Goal: Transaction & Acquisition: Purchase product/service

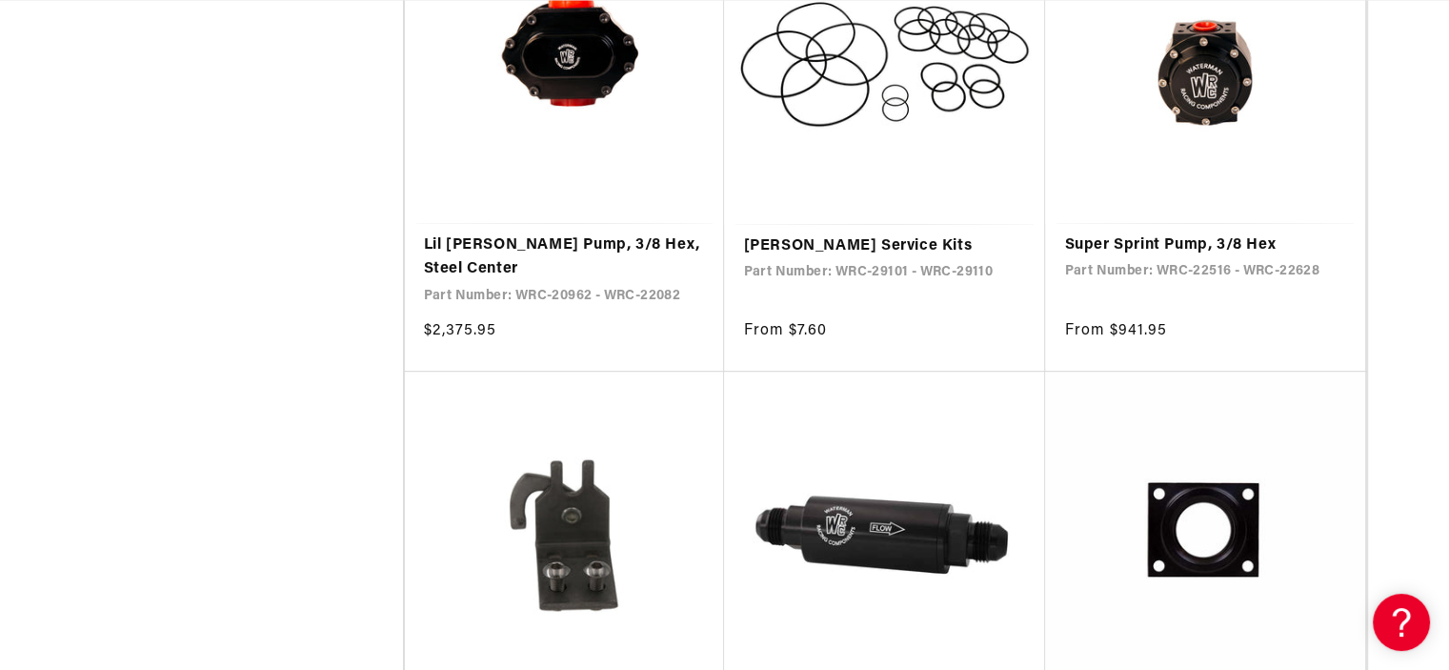
scroll to position [1632, 0]
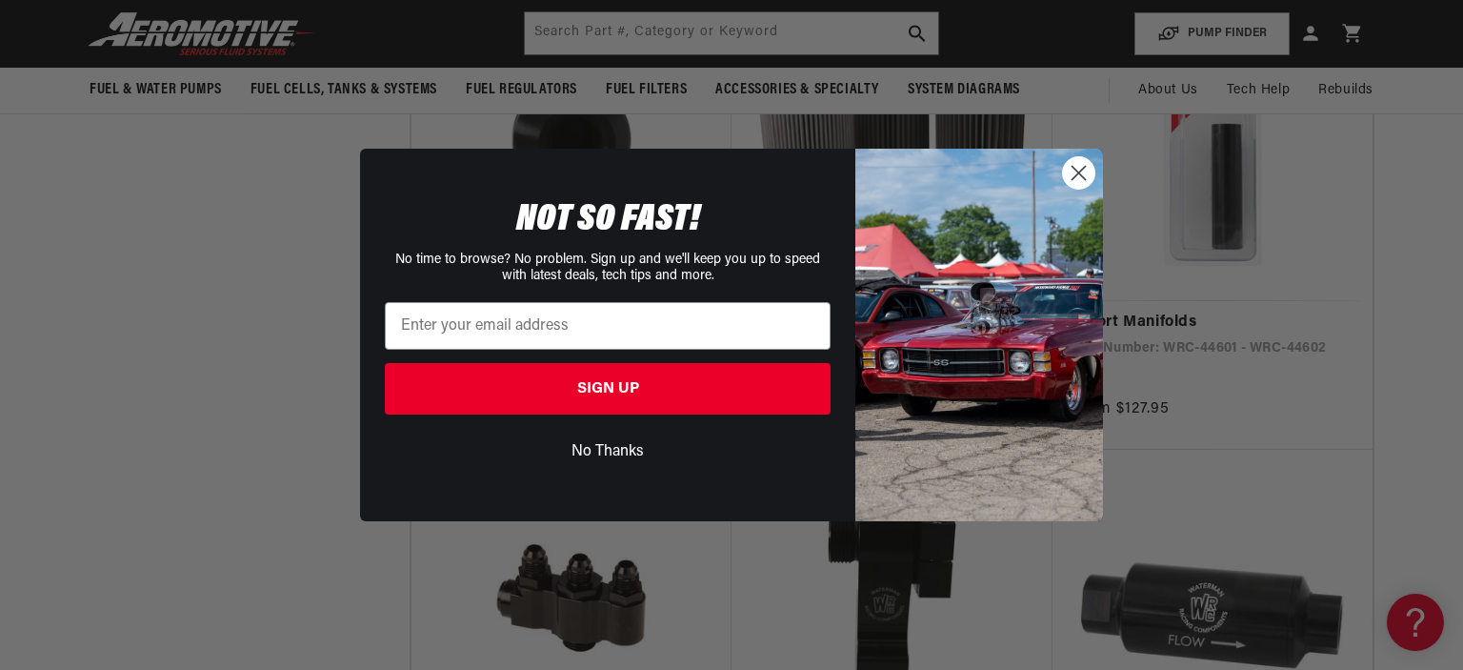
click at [1075, 171] on circle "Close dialog" at bounding box center [1078, 172] width 31 height 31
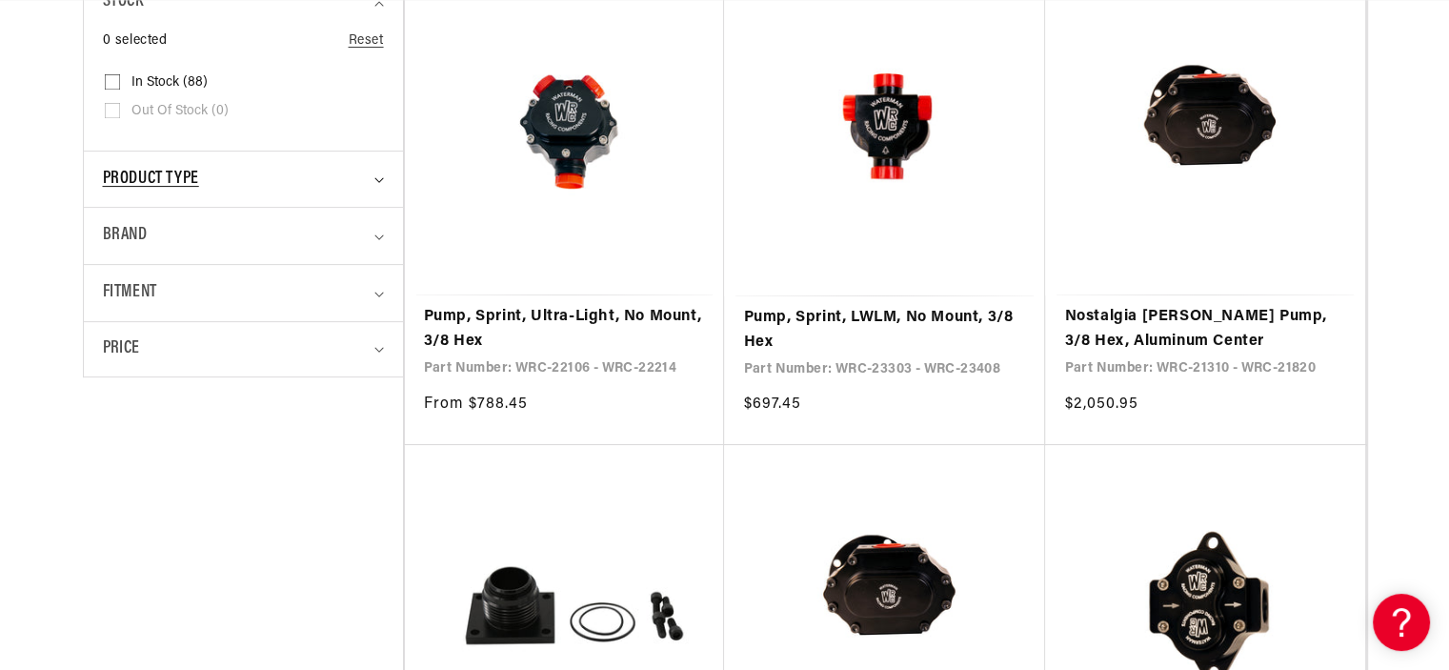
click at [374, 189] on summary "Product type" at bounding box center [243, 179] width 281 height 56
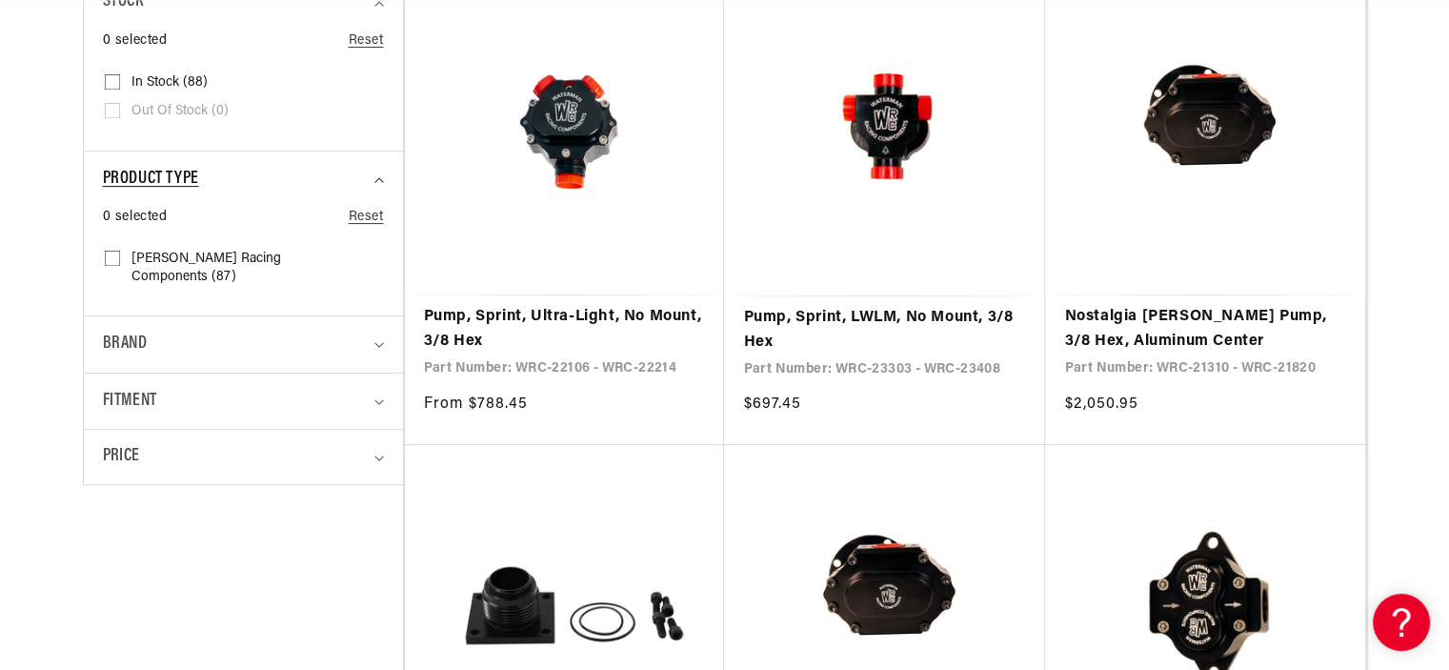
click at [374, 189] on summary "Product type" at bounding box center [243, 179] width 281 height 56
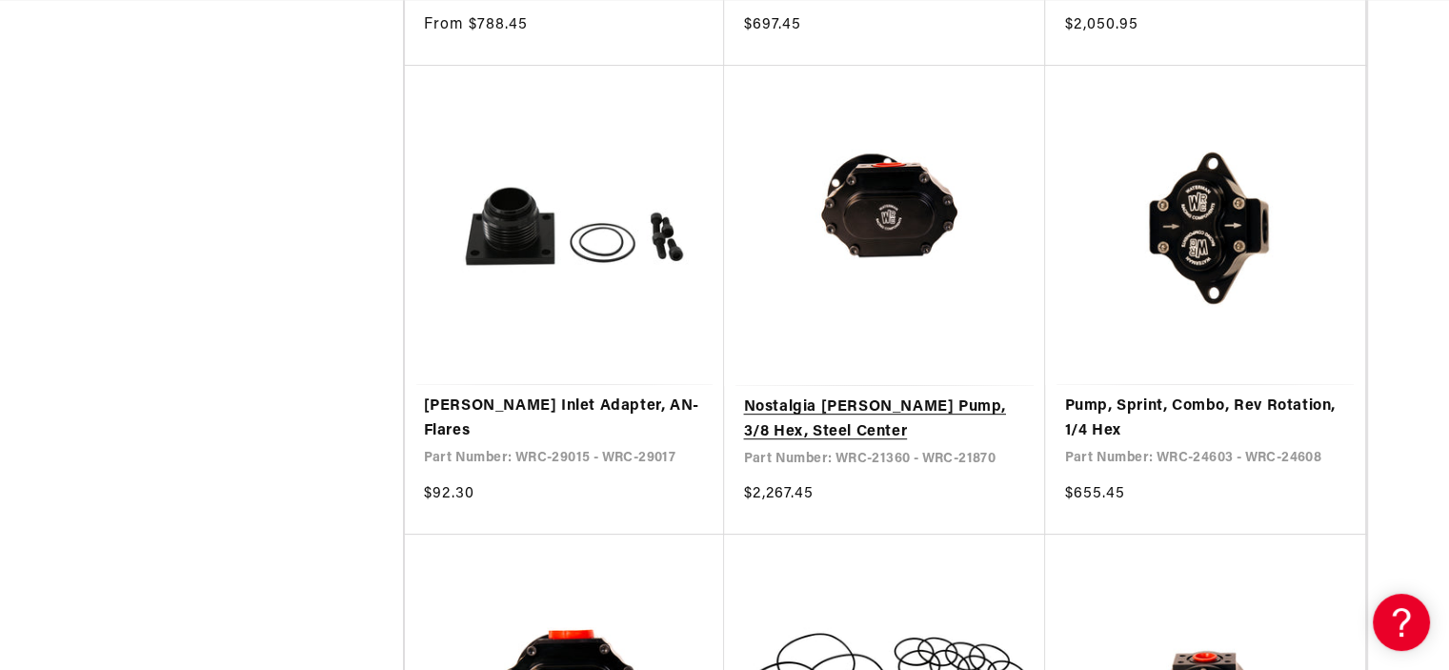
click at [875, 395] on link "Nostalgia [PERSON_NAME] Pump, 3/8 Hex, Steel Center" at bounding box center [884, 419] width 283 height 49
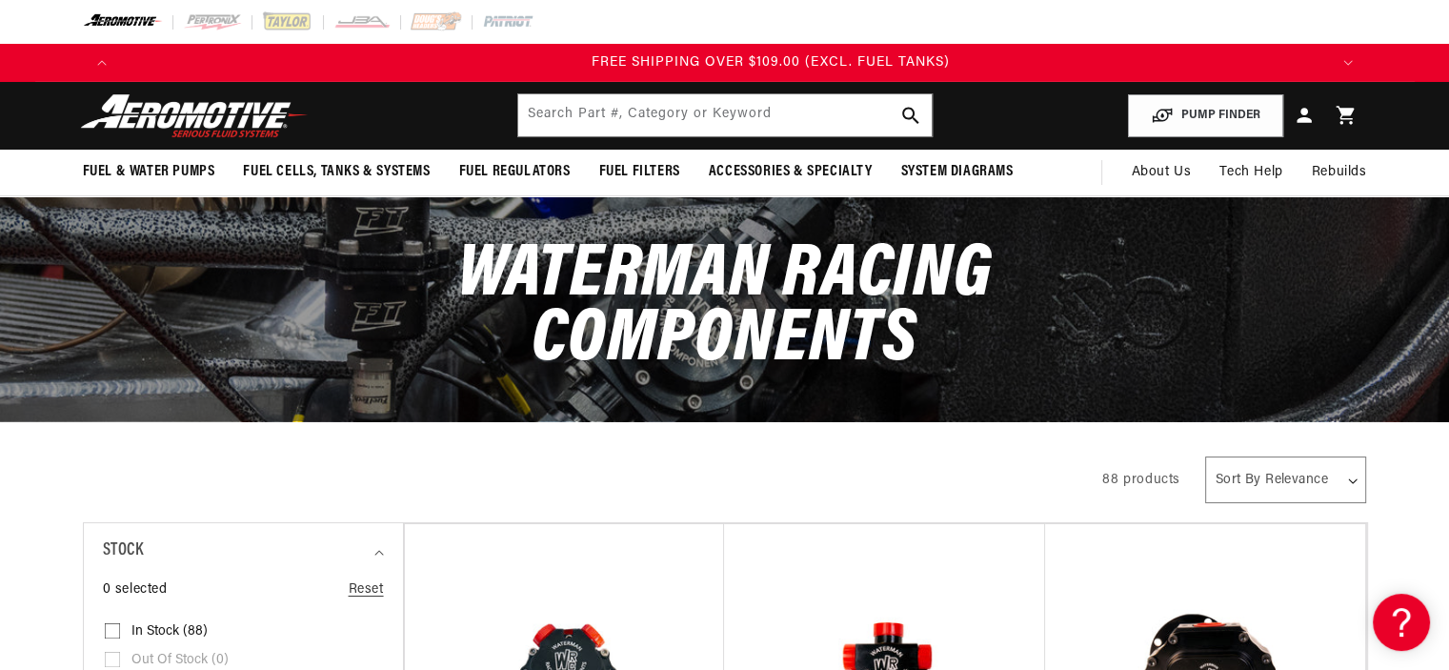
scroll to position [0, 3624]
